Goal: Task Accomplishment & Management: Use online tool/utility

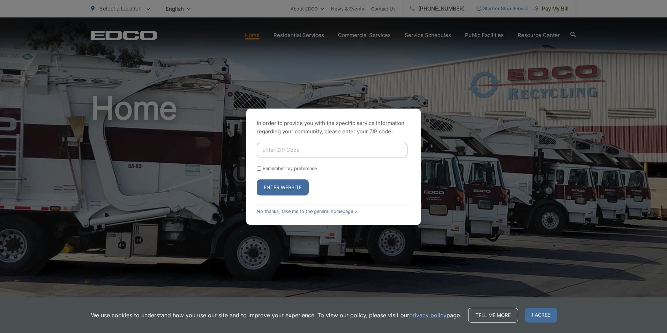
click at [335, 151] on input "Enter ZIP Code" at bounding box center [332, 150] width 151 height 15
type input "92028"
click at [257, 179] on button "Enter Website" at bounding box center [283, 187] width 52 height 16
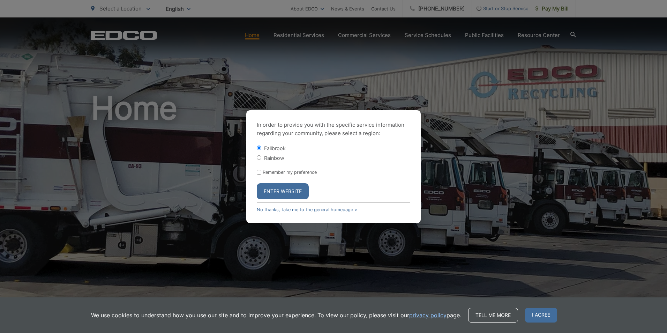
click at [282, 186] on button "Enter Website" at bounding box center [283, 191] width 52 height 16
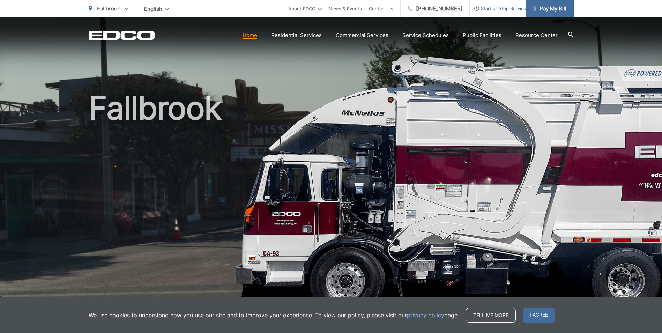
click at [555, 13] on link "Pay My Bill" at bounding box center [549, 8] width 47 height 17
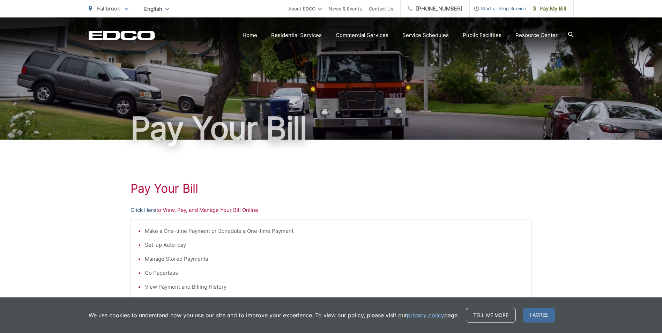
click at [150, 212] on link "Click Here" at bounding box center [144, 210] width 26 height 8
